Goal: Information Seeking & Learning: Learn about a topic

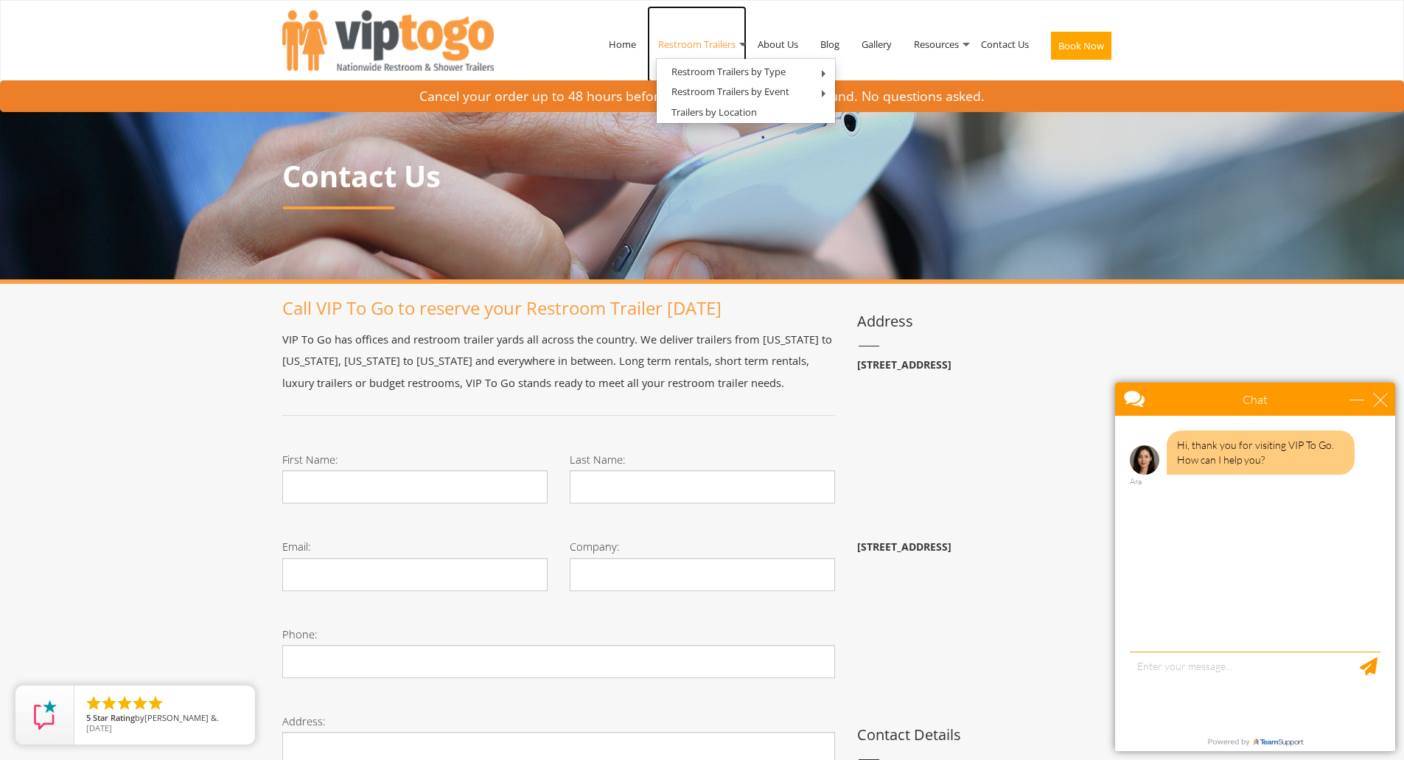
click at [711, 49] on link "Restroom Trailers" at bounding box center [696, 44] width 99 height 77
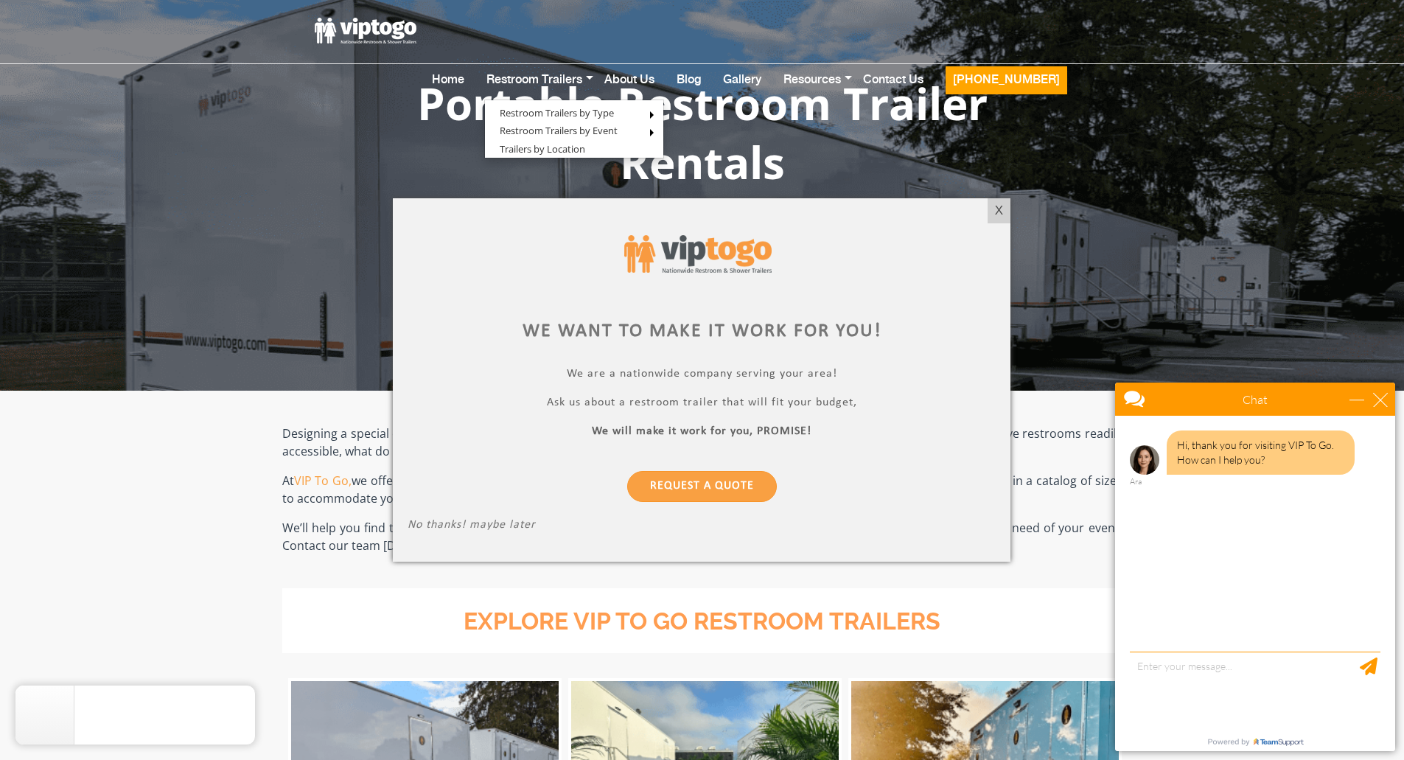
drag, startPoint x: 942, startPoint y: 200, endPoint x: 959, endPoint y: 212, distance: 20.5
drag, startPoint x: 959, startPoint y: 212, endPoint x: 981, endPoint y: 193, distance: 29.3
click at [981, 193] on div at bounding box center [702, 380] width 1404 height 760
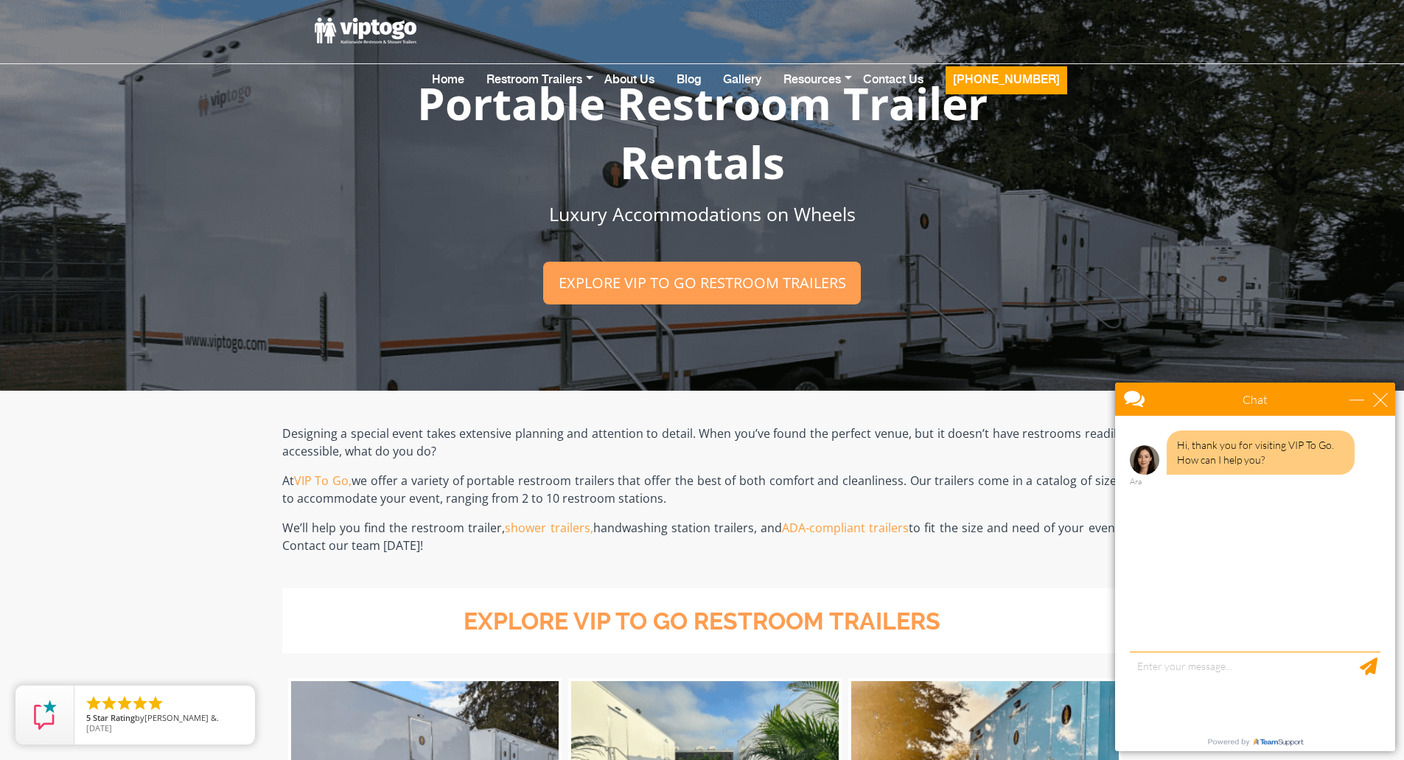
drag, startPoint x: 996, startPoint y: 204, endPoint x: 839, endPoint y: 9, distance: 251.0
click at [839, 9] on header "Home Restroom Trailers Restroom Trailers by Type All Restroom Trailers ADA Rest…" at bounding box center [702, 30] width 1404 height 67
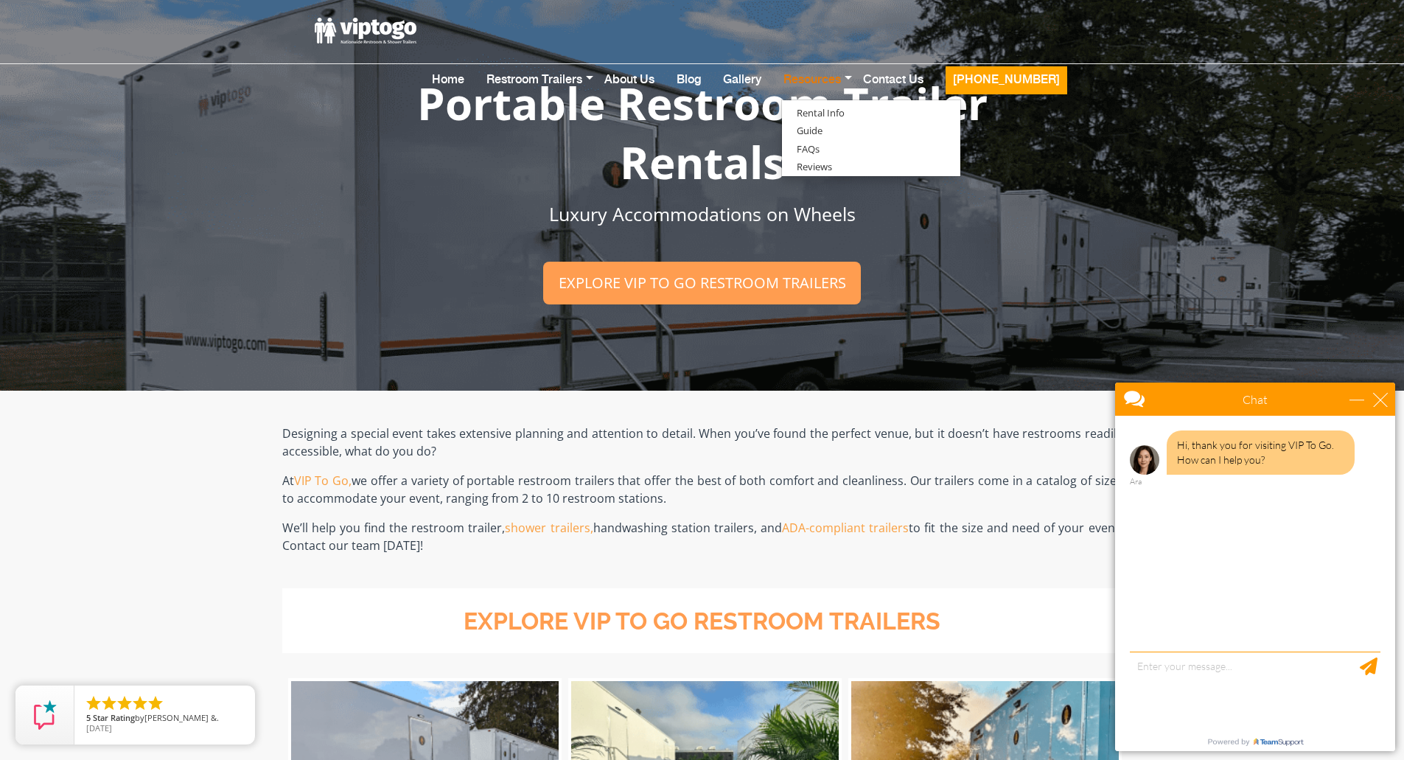
click at [843, 60] on link "Resources" at bounding box center [812, 89] width 80 height 58
click at [837, 122] on link "Guide" at bounding box center [809, 131] width 55 height 18
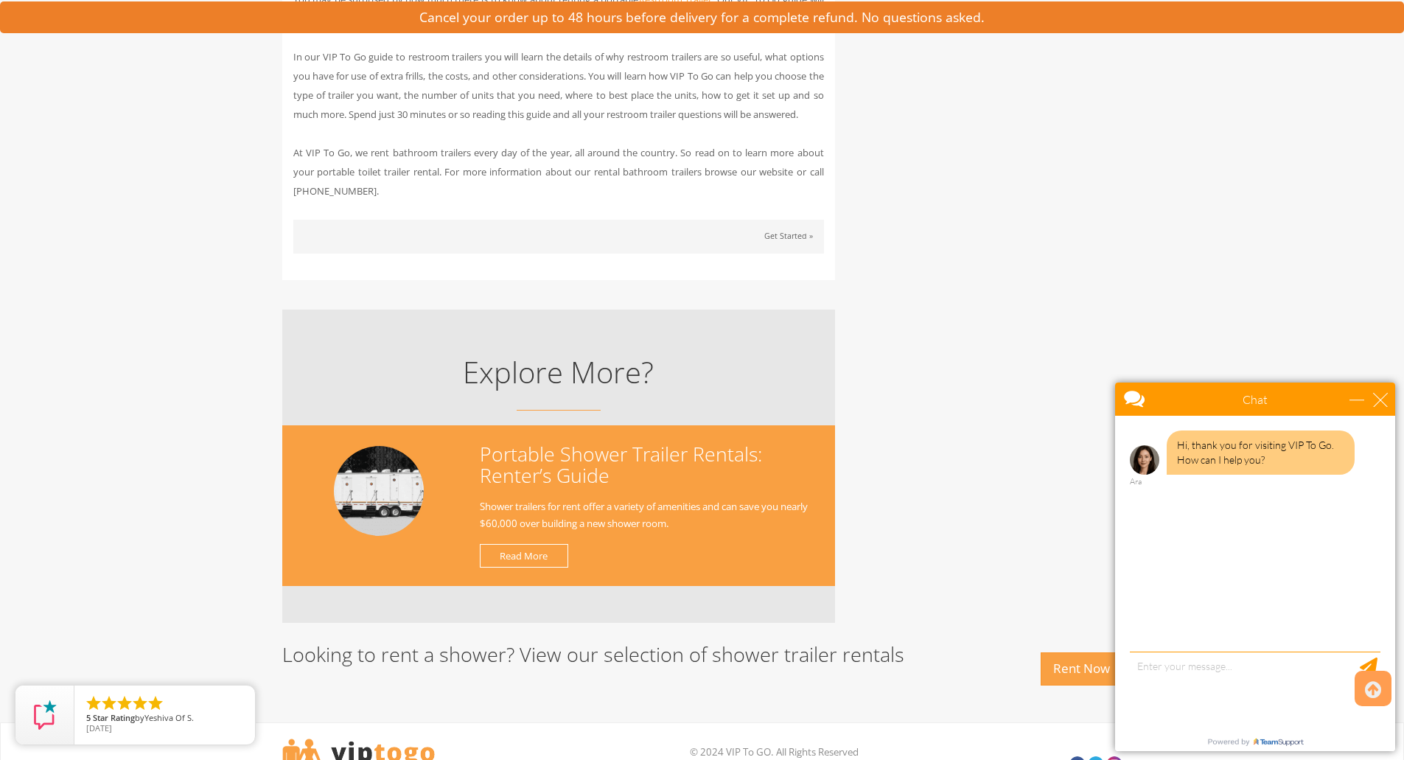
scroll to position [1154, 0]
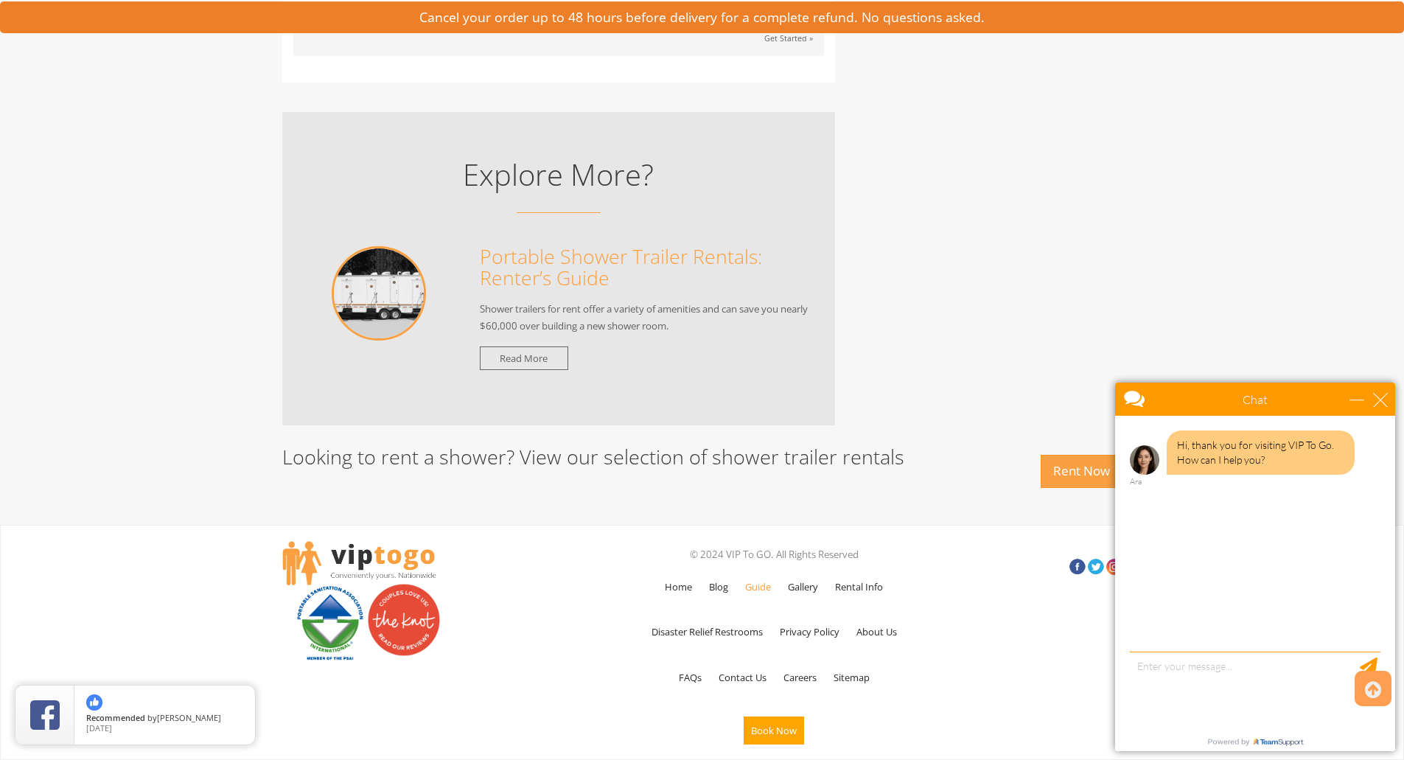
drag, startPoint x: 1127, startPoint y: 239, endPoint x: 1124, endPoint y: 231, distance: 8.9
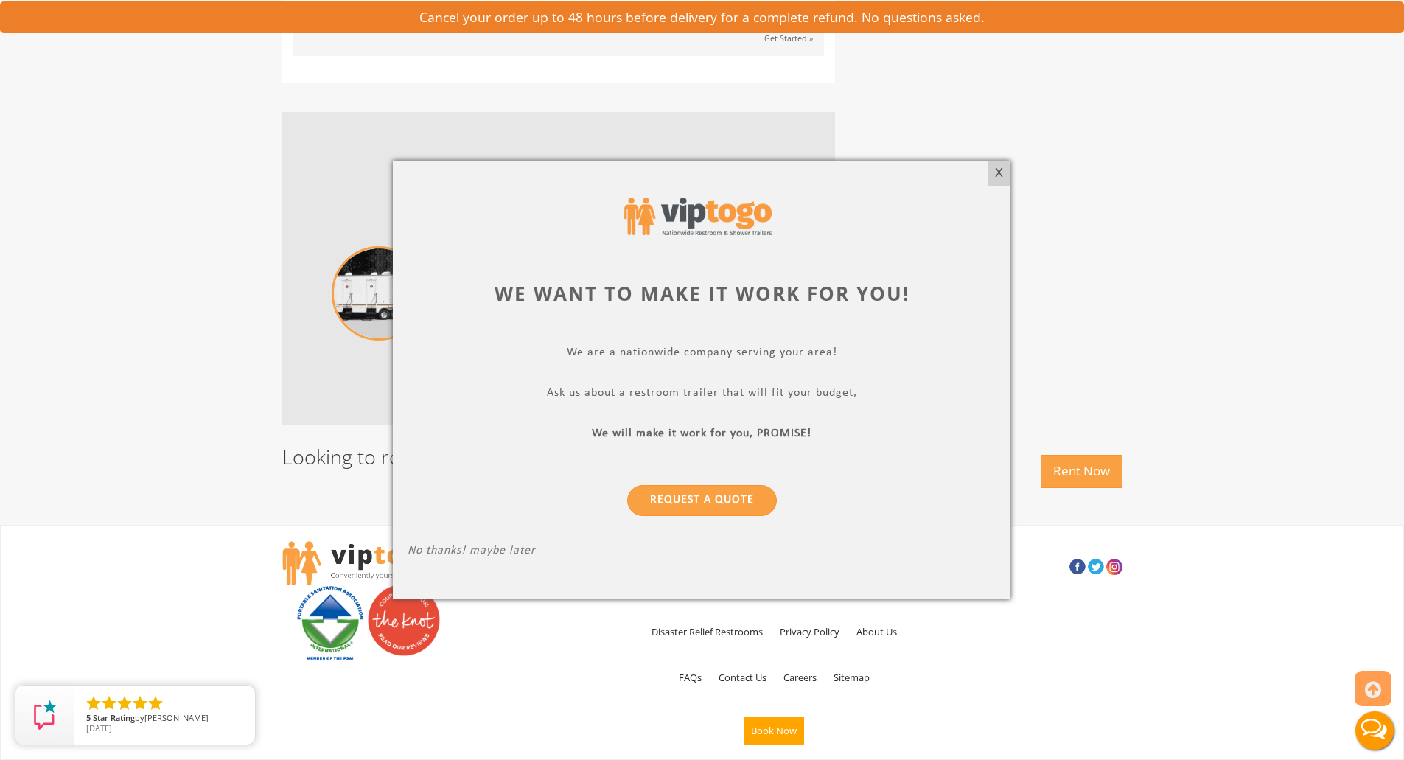
scroll to position [0, 0]
